Goal: Check status

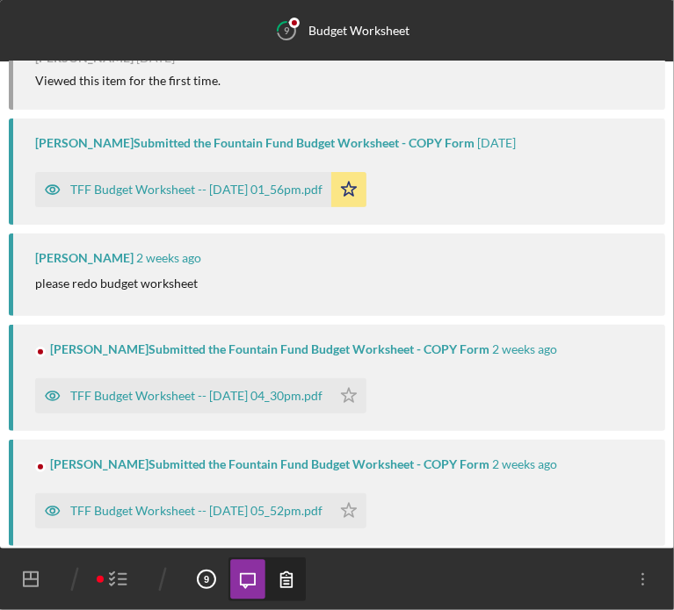
scroll to position [285, 0]
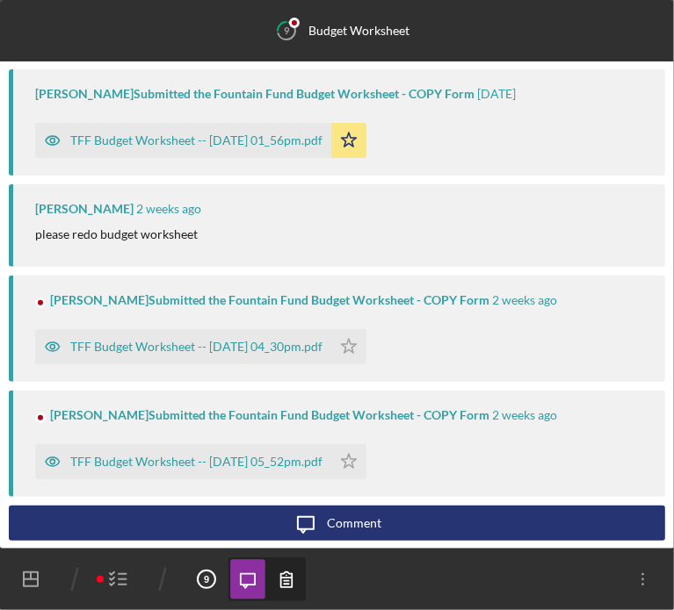
click at [113, 579] on polyline "button" at bounding box center [112, 579] width 4 height 3
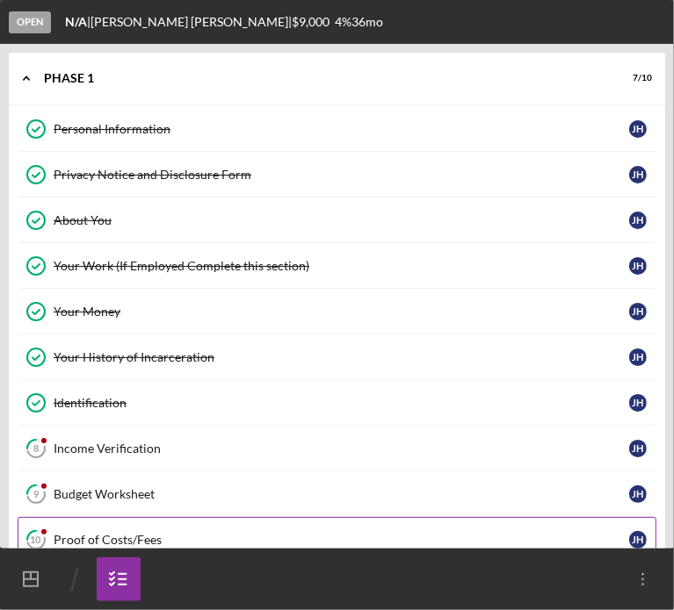
click at [92, 538] on div "Proof of Costs/Fees" at bounding box center [341, 540] width 575 height 14
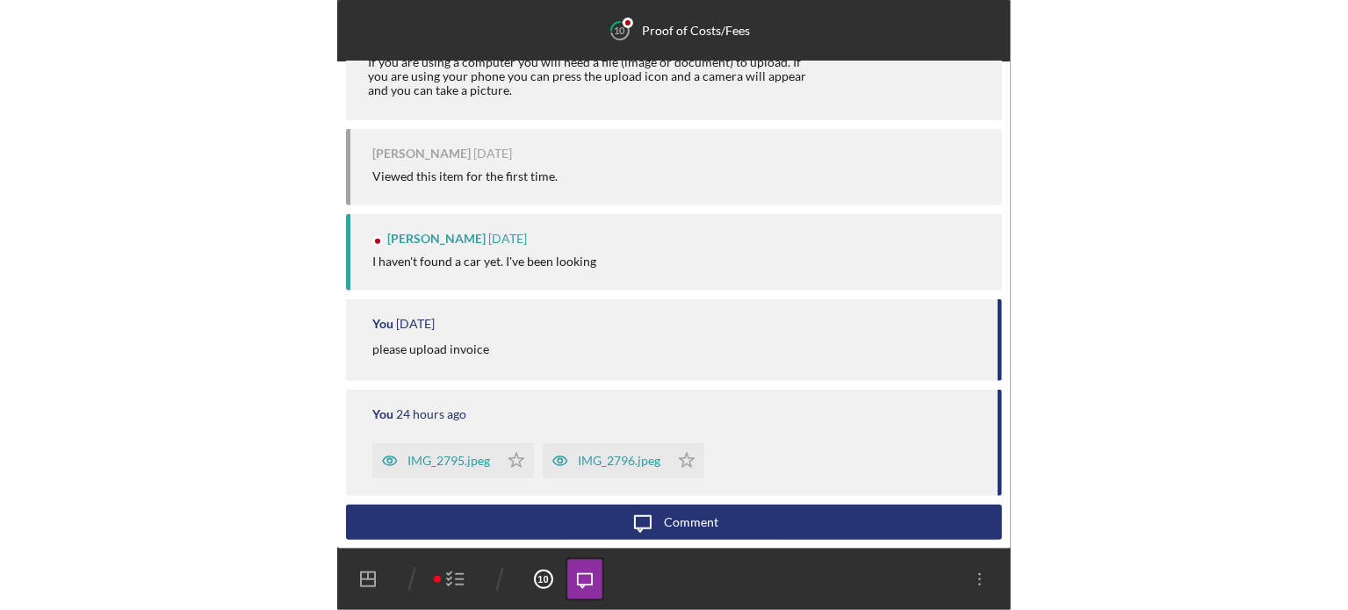
scroll to position [379, 0]
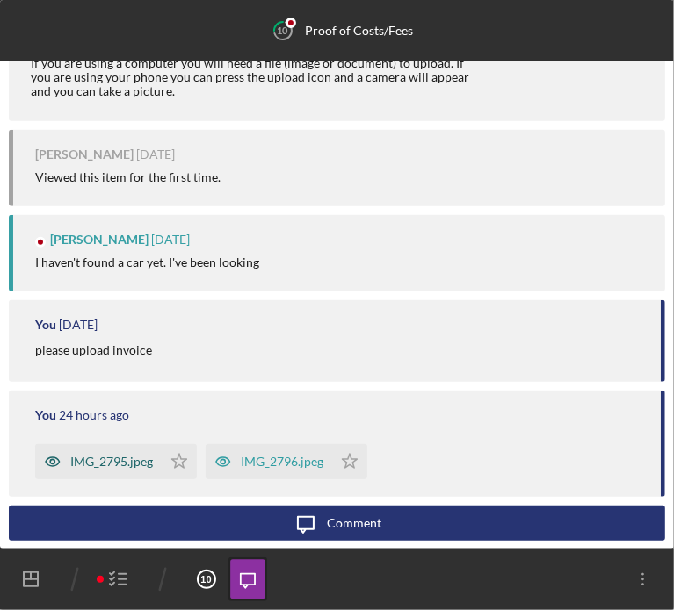
click at [118, 465] on div "IMG_2795.jpeg" at bounding box center [111, 462] width 83 height 14
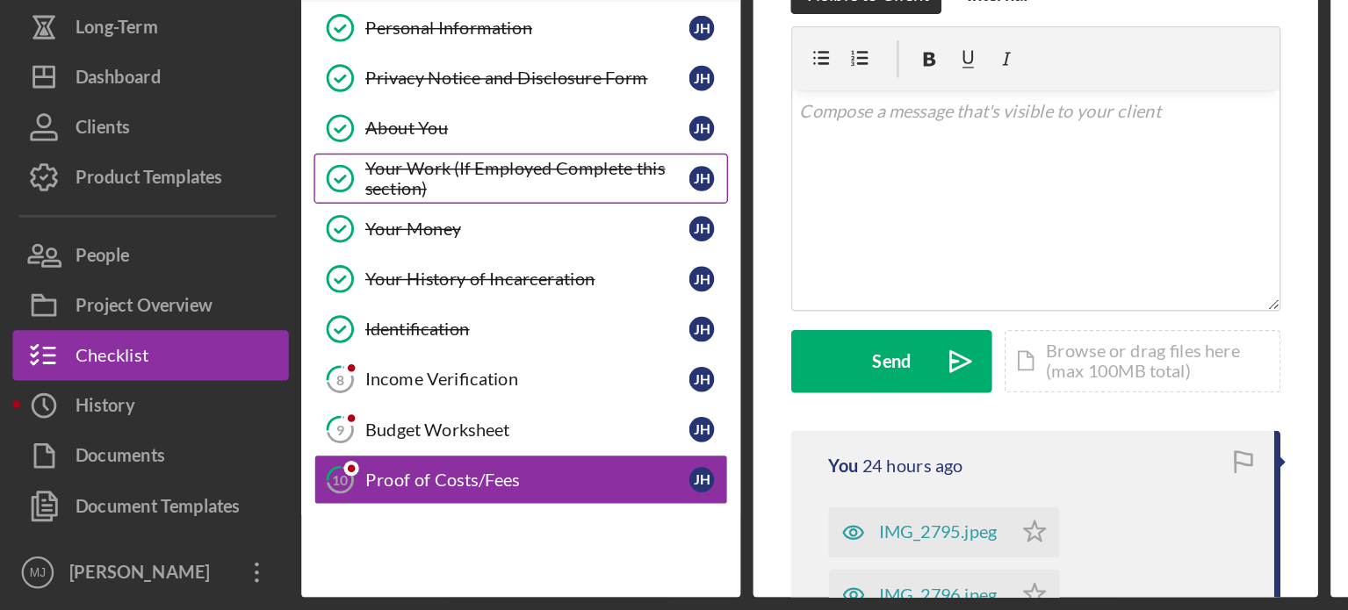
scroll to position [0, 0]
